Goal: Navigation & Orientation: Find specific page/section

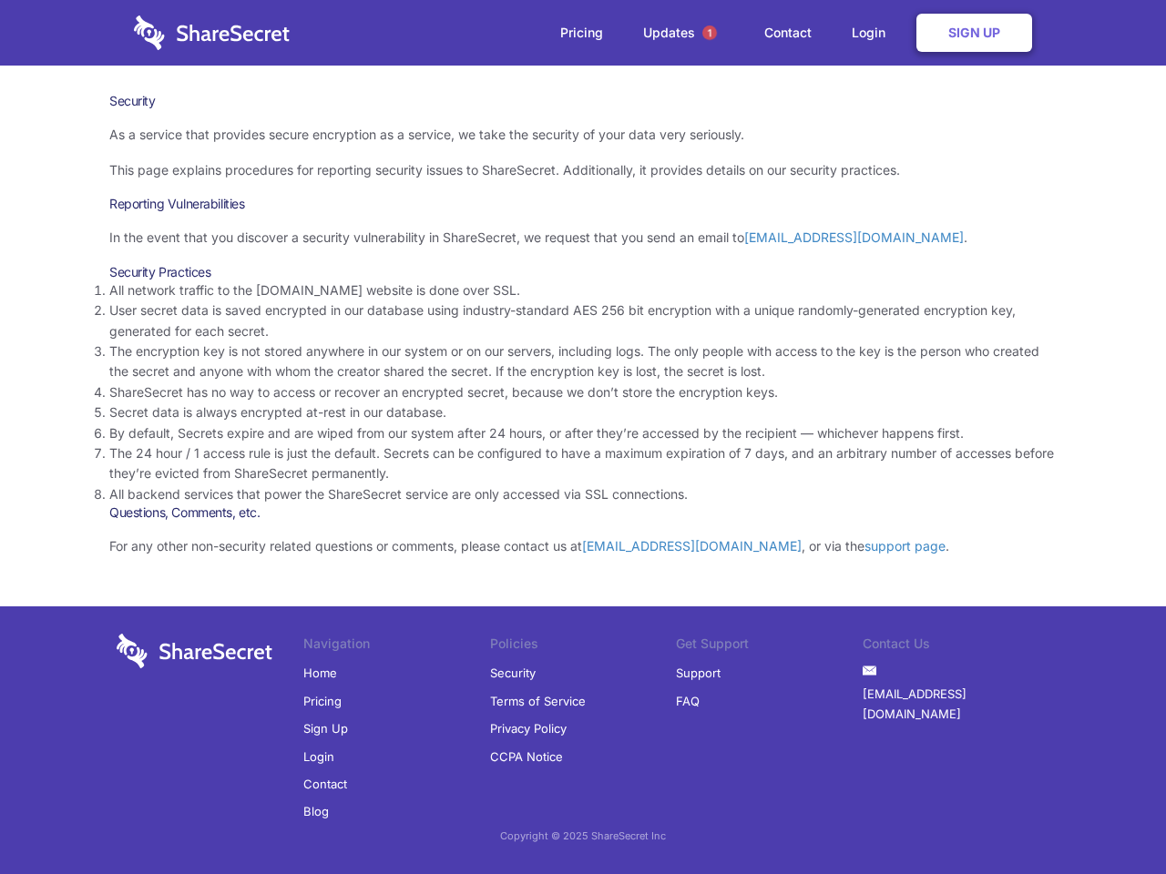
click at [583, 437] on li "By default, Secrets expire and are wiped from our system after 24 hours, or aft…" at bounding box center [582, 433] width 947 height 20
click at [709, 33] on span "1" at bounding box center [709, 32] width 15 height 15
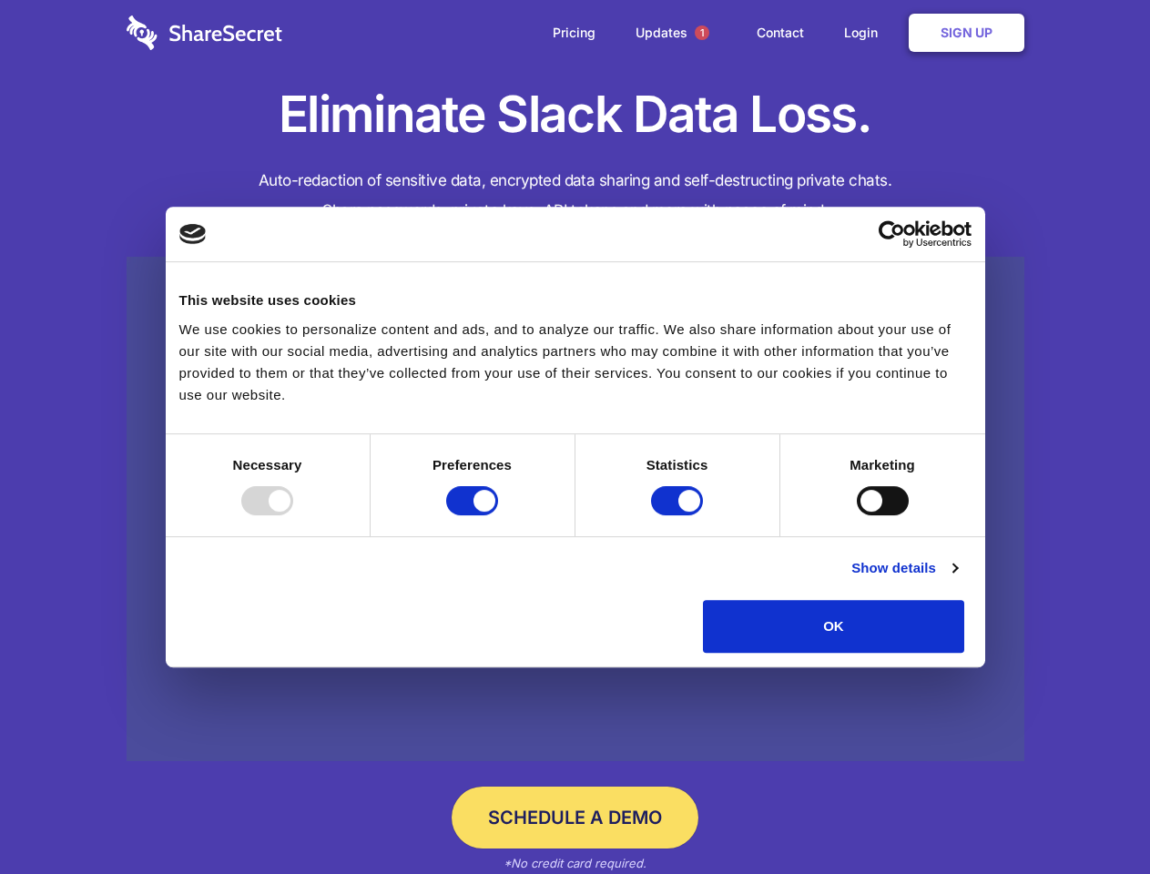
click at [293, 515] on div at bounding box center [267, 500] width 52 height 29
click at [498, 515] on input "Preferences" at bounding box center [472, 500] width 52 height 29
checkbox input "false"
click at [679, 515] on input "Statistics" at bounding box center [677, 500] width 52 height 29
checkbox input "false"
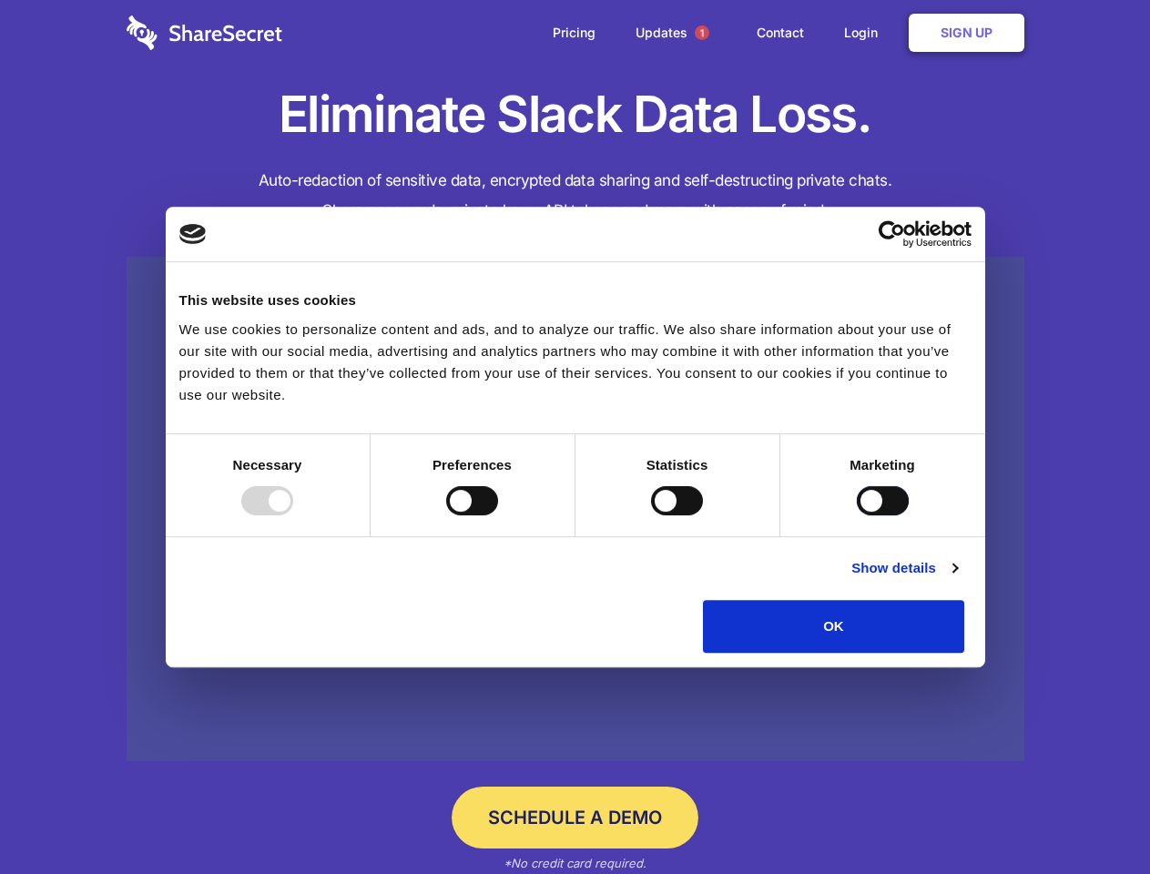
click at [857, 515] on input "Marketing" at bounding box center [883, 500] width 52 height 29
checkbox input "true"
click at [957, 579] on link "Show details" at bounding box center [904, 568] width 106 height 22
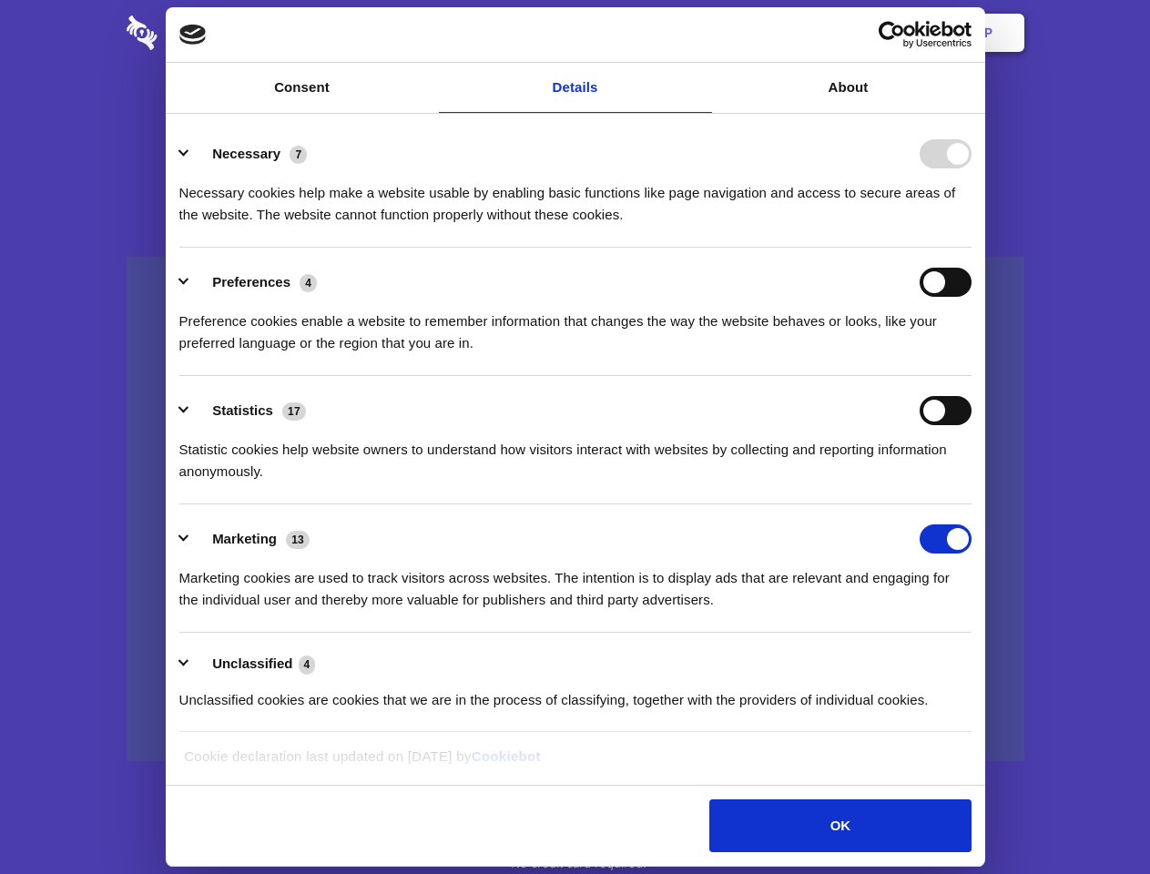
click at [972, 226] on div "Necessary 7 Necessary cookies help make a website usable by enabling basic func…" at bounding box center [575, 182] width 792 height 87
click at [701, 33] on span "1" at bounding box center [702, 32] width 15 height 15
